Goal: Go to known website: Go to known website

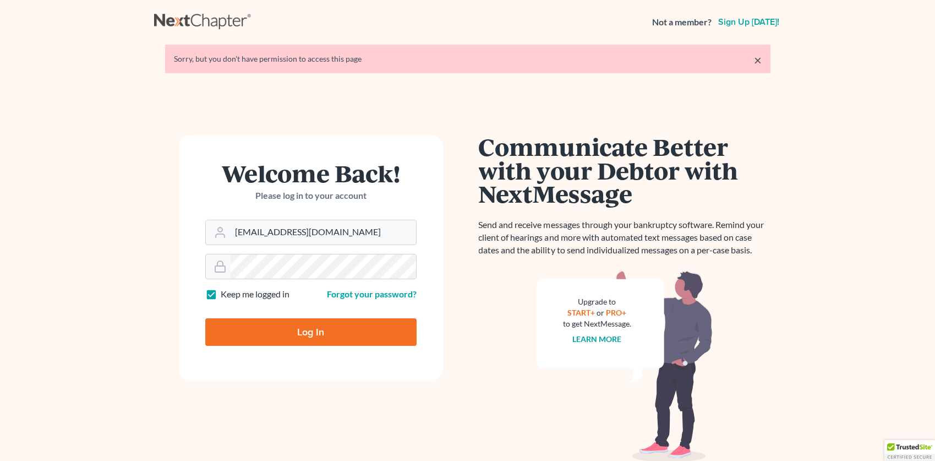
type input "Thinking..."
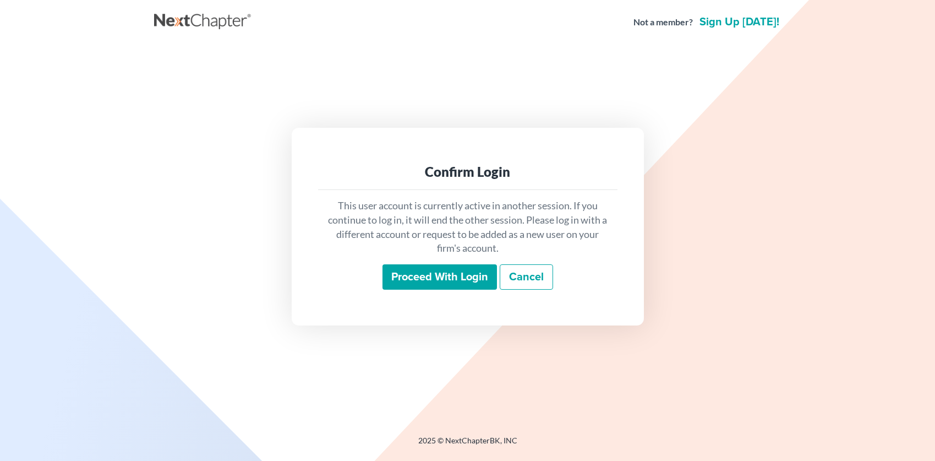
click at [401, 286] on input "Proceed with login" at bounding box center [439, 276] width 114 height 25
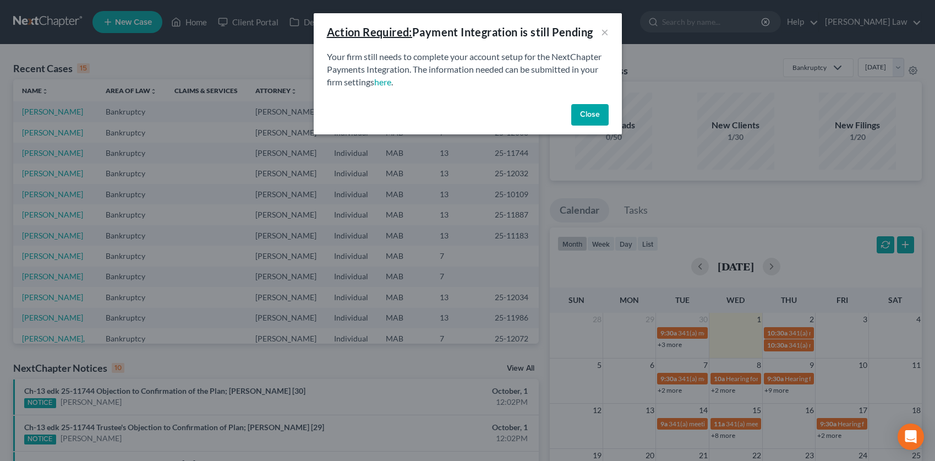
click at [595, 117] on button "Close" at bounding box center [589, 115] width 37 height 22
